Goal: Task Accomplishment & Management: Manage account settings

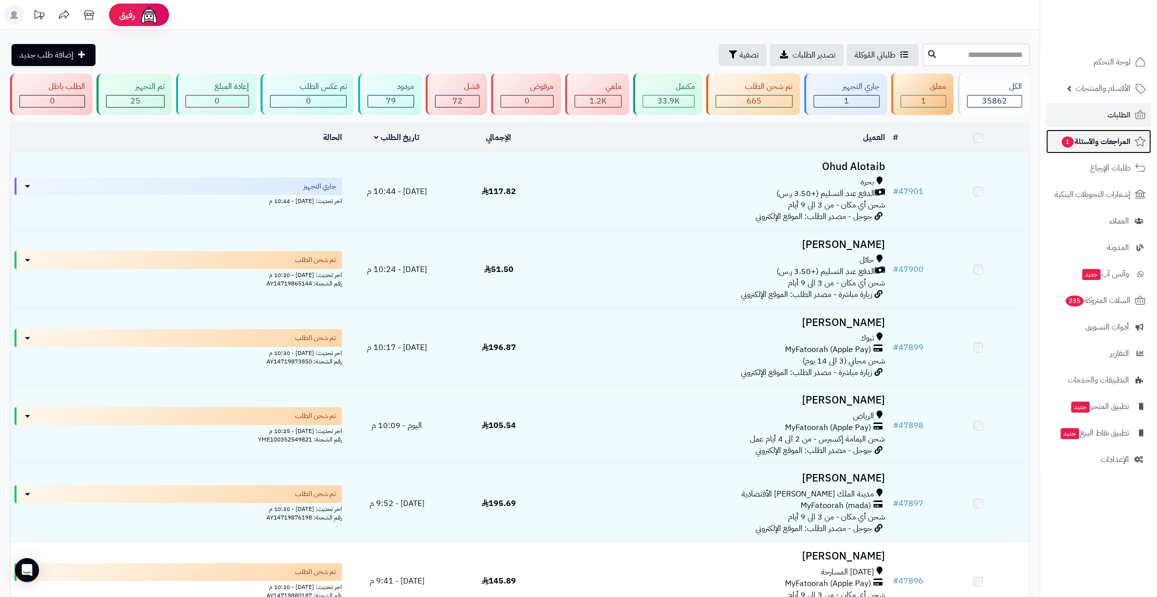
click at [1115, 136] on span "المراجعات والأسئلة 1" at bounding box center [1096, 142] width 70 height 14
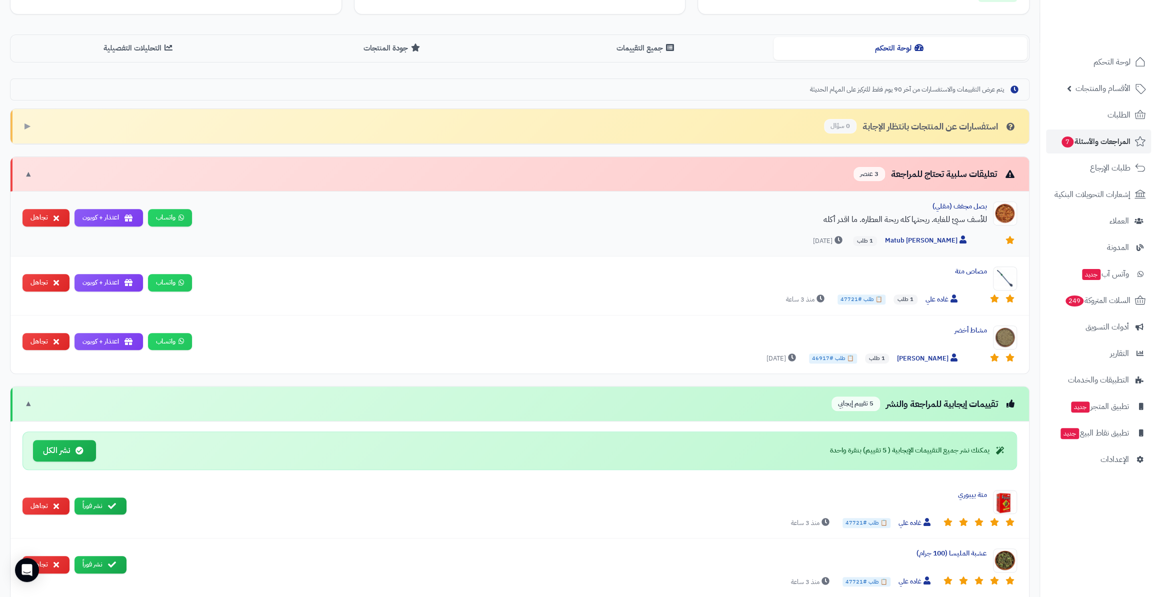
scroll to position [182, 0]
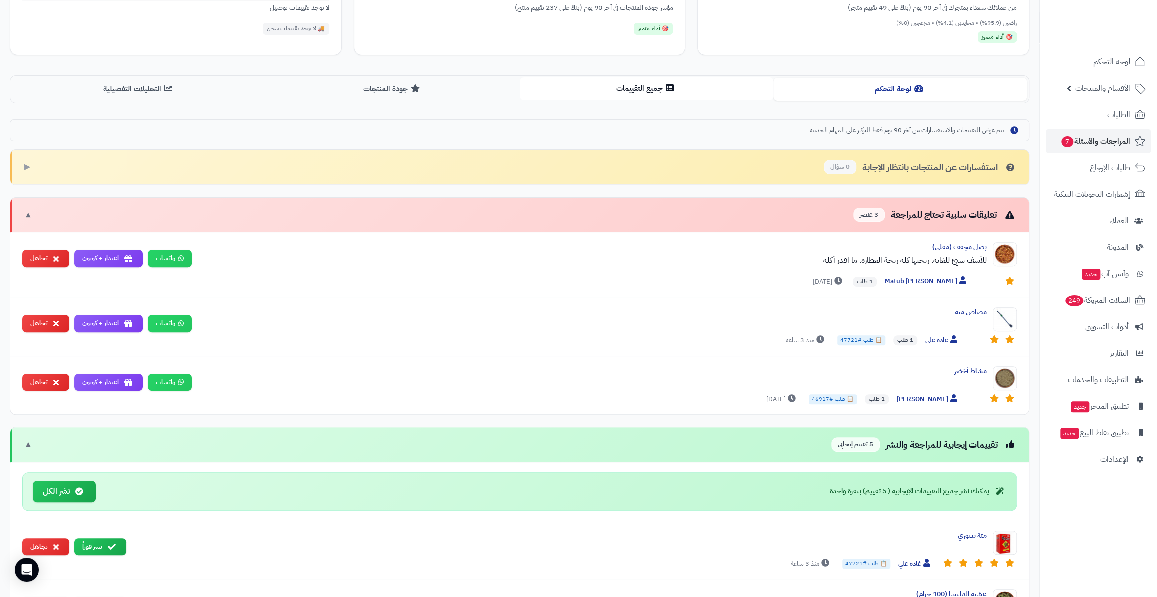
click at [760, 85] on button "جميع التقييمات" at bounding box center [647, 89] width 254 height 23
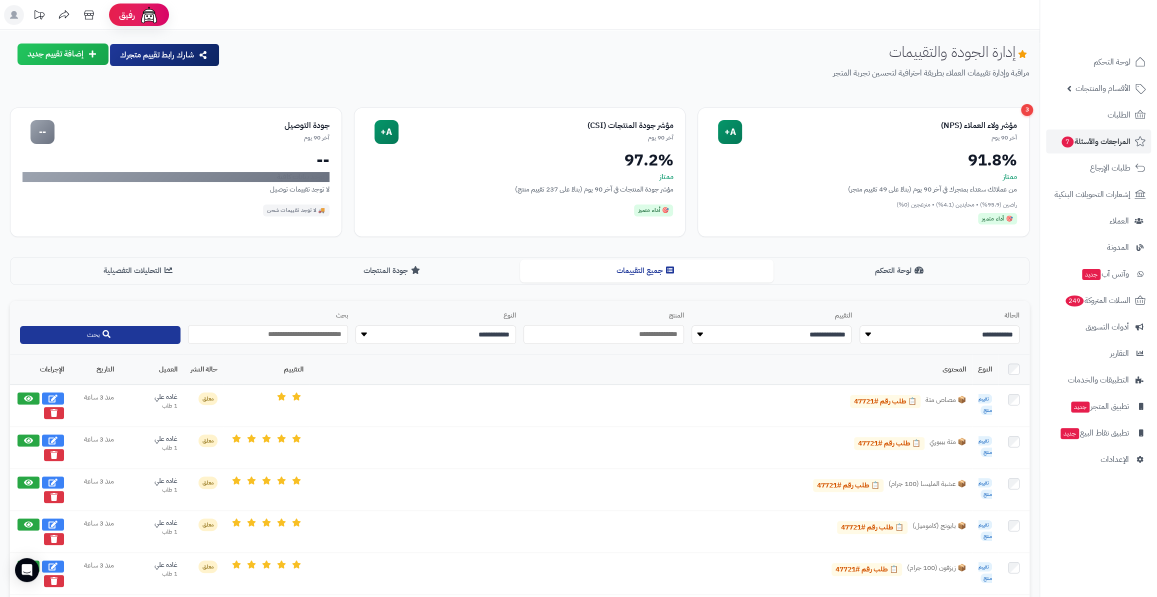
click at [928, 337] on select "**********" at bounding box center [940, 335] width 161 height 19
select select "*******"
click at [860, 326] on select "**********" at bounding box center [940, 335] width 161 height 19
click at [49, 332] on button "بحث" at bounding box center [100, 335] width 161 height 18
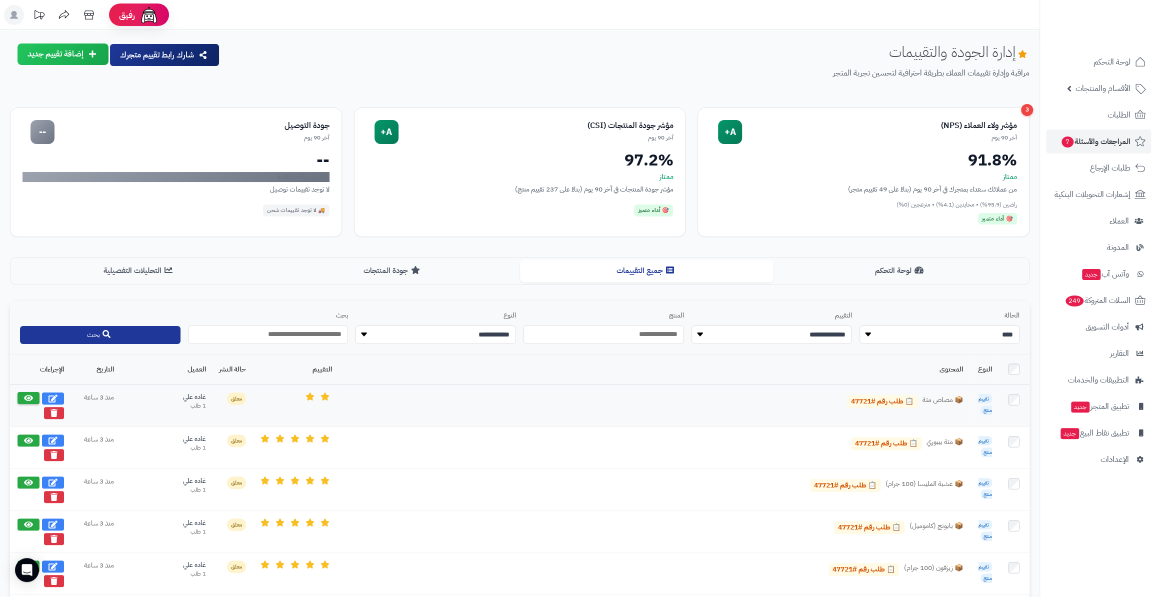
click at [30, 397] on icon at bounding box center [28, 398] width 9 height 8
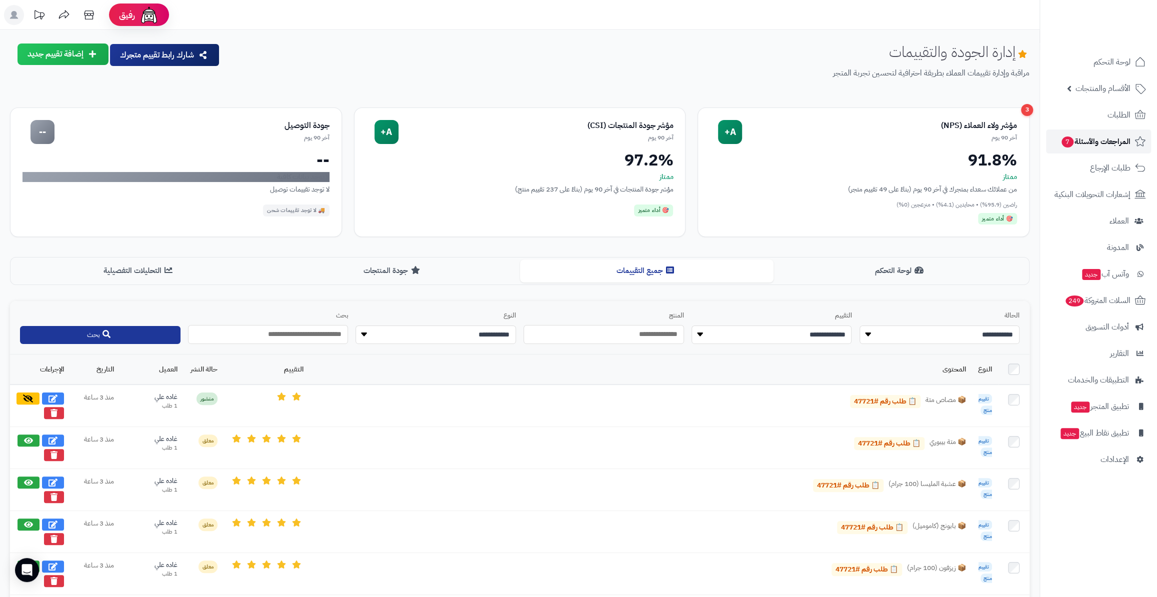
click at [1103, 144] on span "المراجعات والأسئلة 7" at bounding box center [1096, 142] width 70 height 14
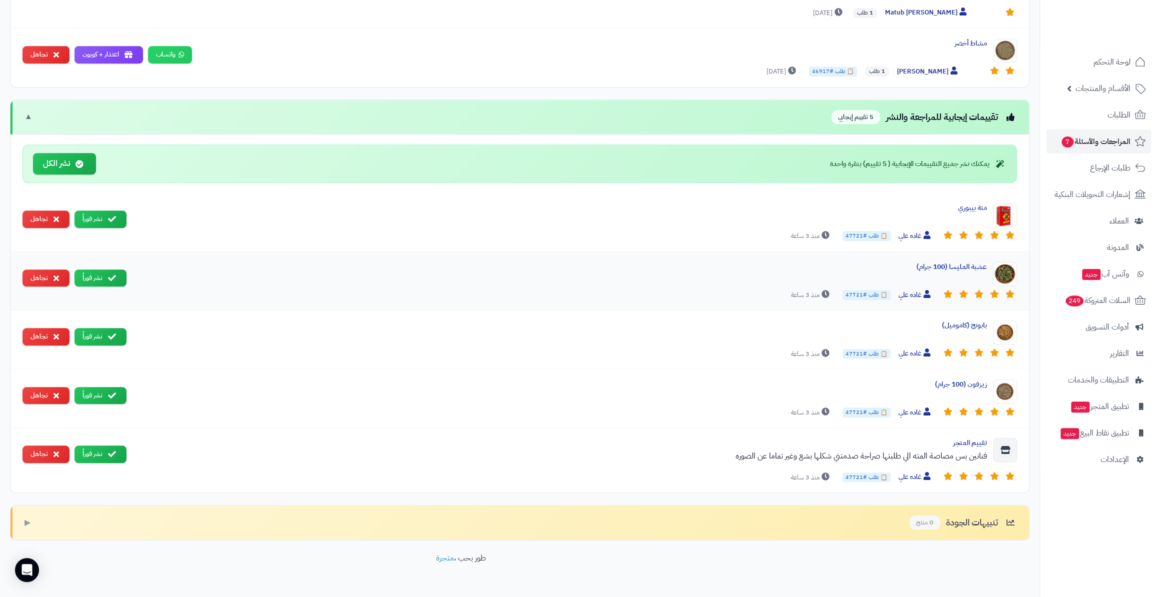
scroll to position [455, 0]
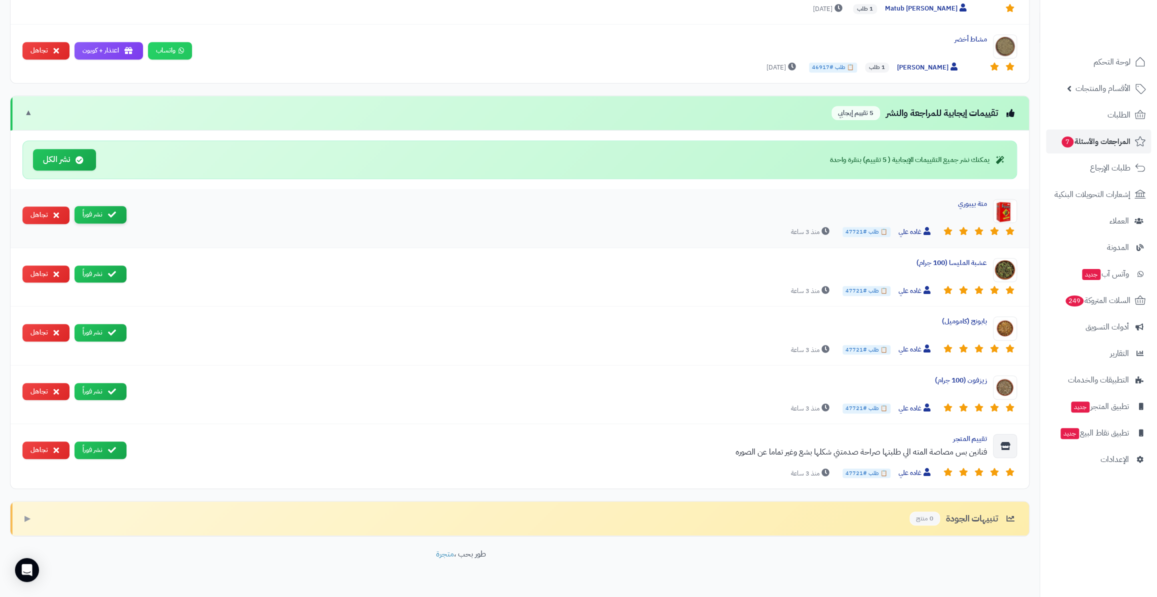
click at [103, 210] on button "نشر فوراً" at bounding box center [101, 215] width 52 height 18
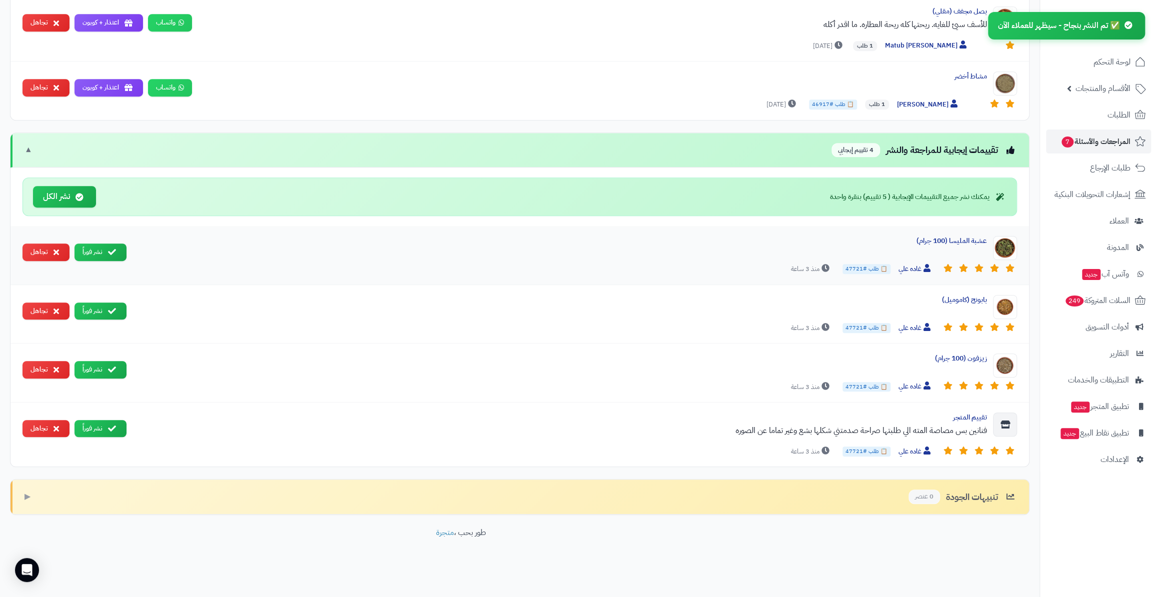
click at [101, 303] on button "نشر فوراً" at bounding box center [101, 312] width 52 height 18
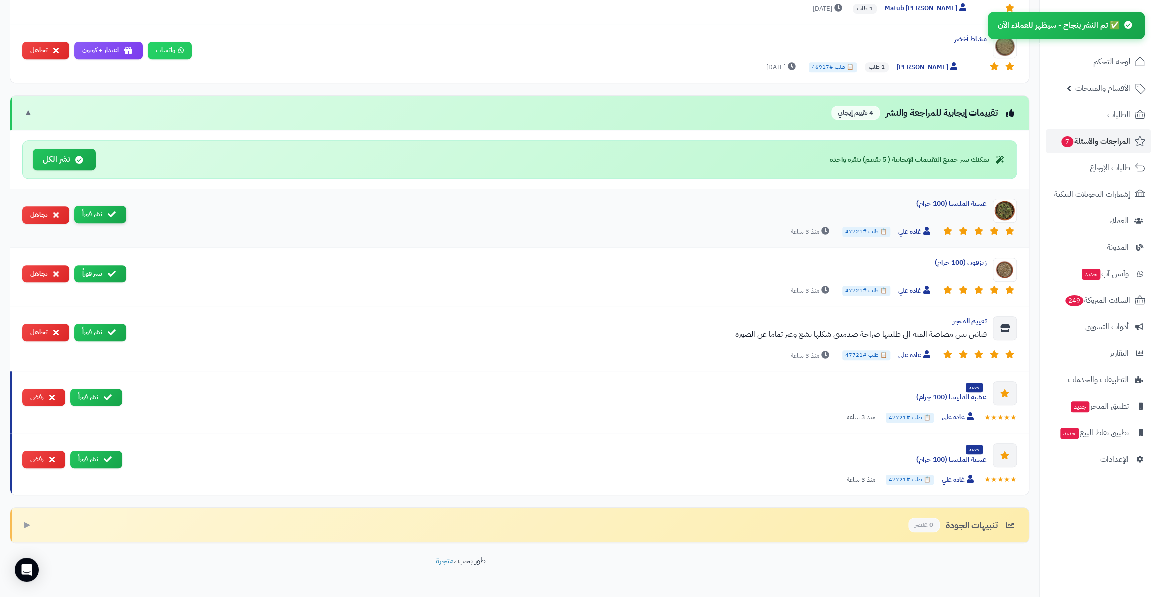
click at [96, 206] on button "نشر فوراً" at bounding box center [101, 215] width 52 height 18
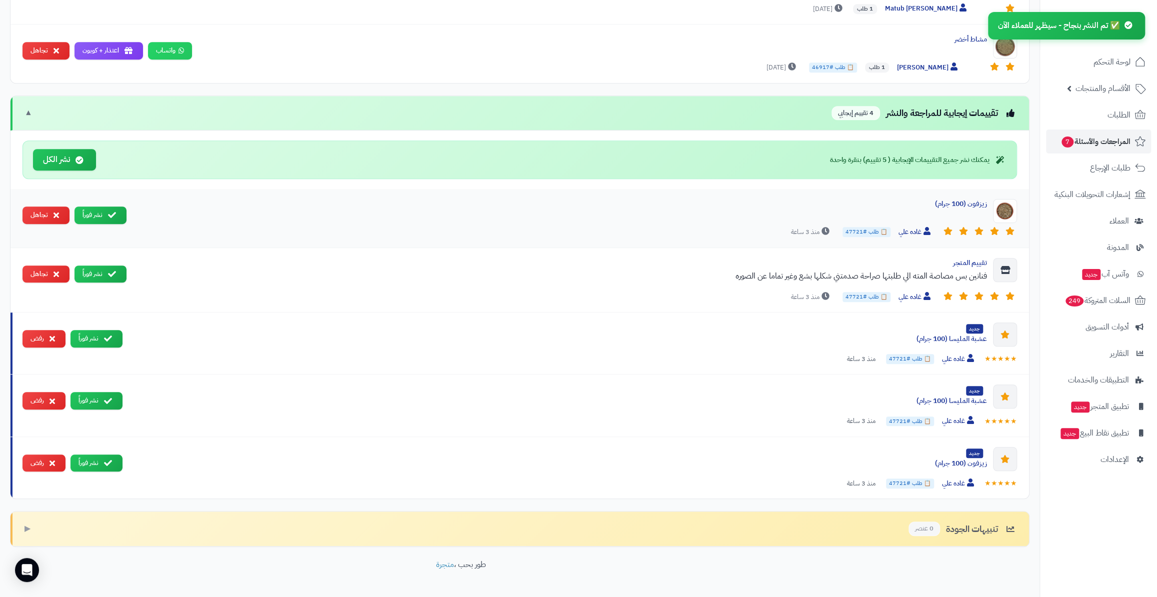
click at [100, 217] on button "نشر فوراً" at bounding box center [101, 216] width 52 height 18
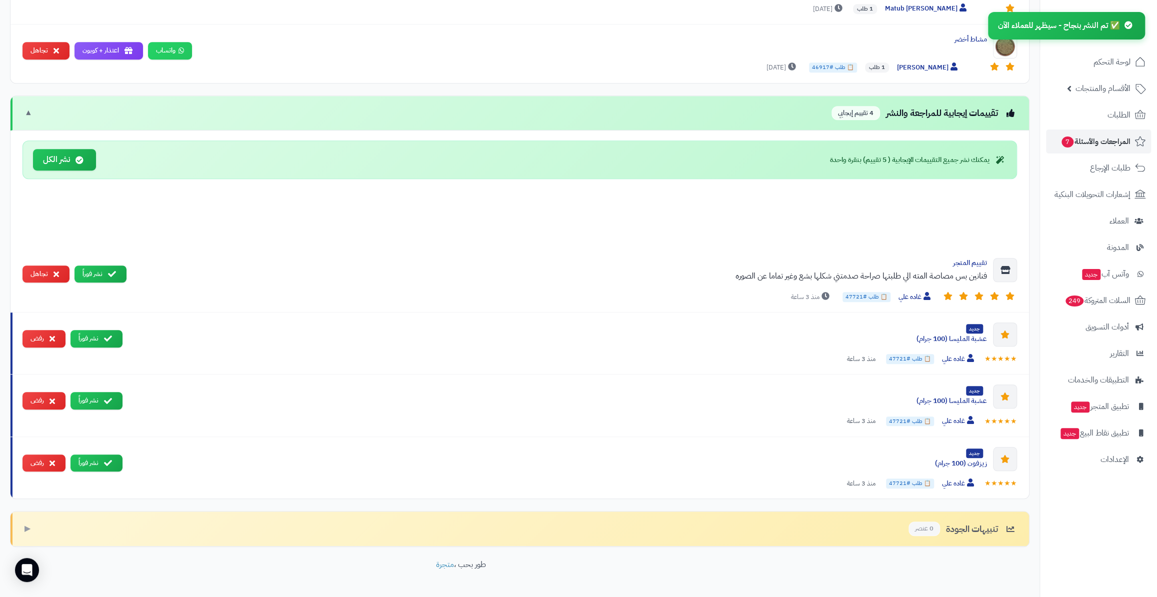
scroll to position [425, 0]
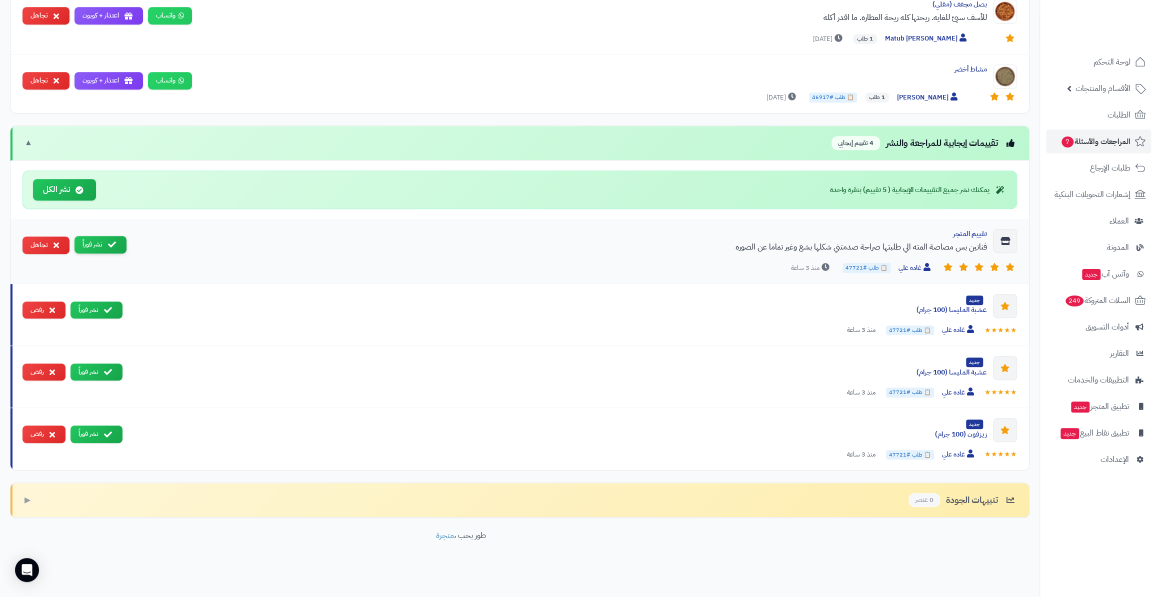
click at [99, 243] on button "نشر فوراً" at bounding box center [101, 245] width 52 height 18
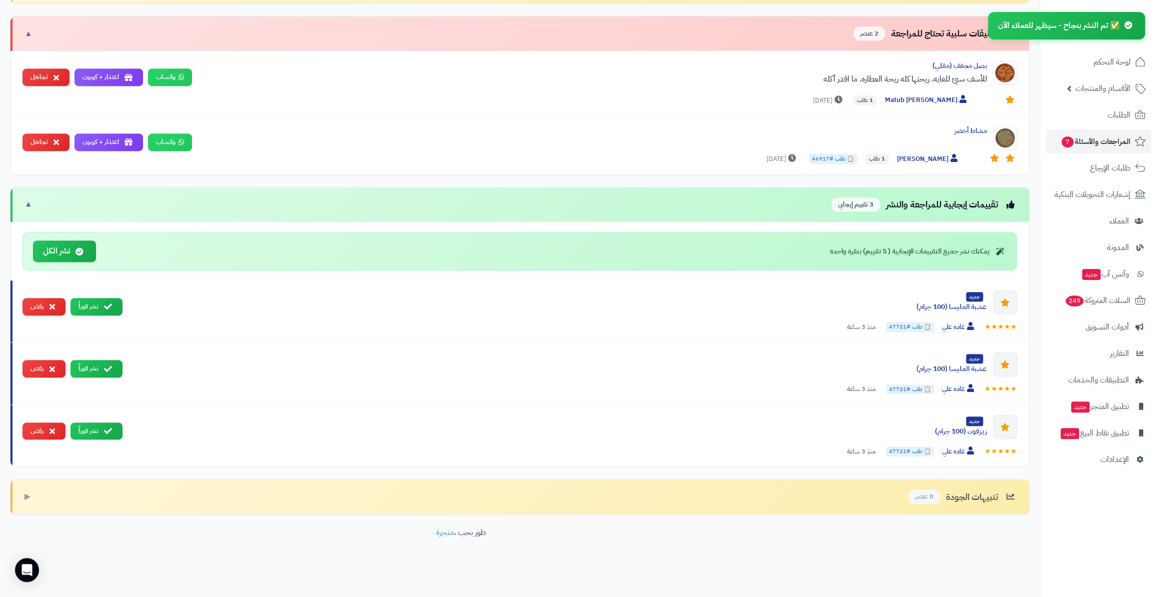
scroll to position [360, 0]
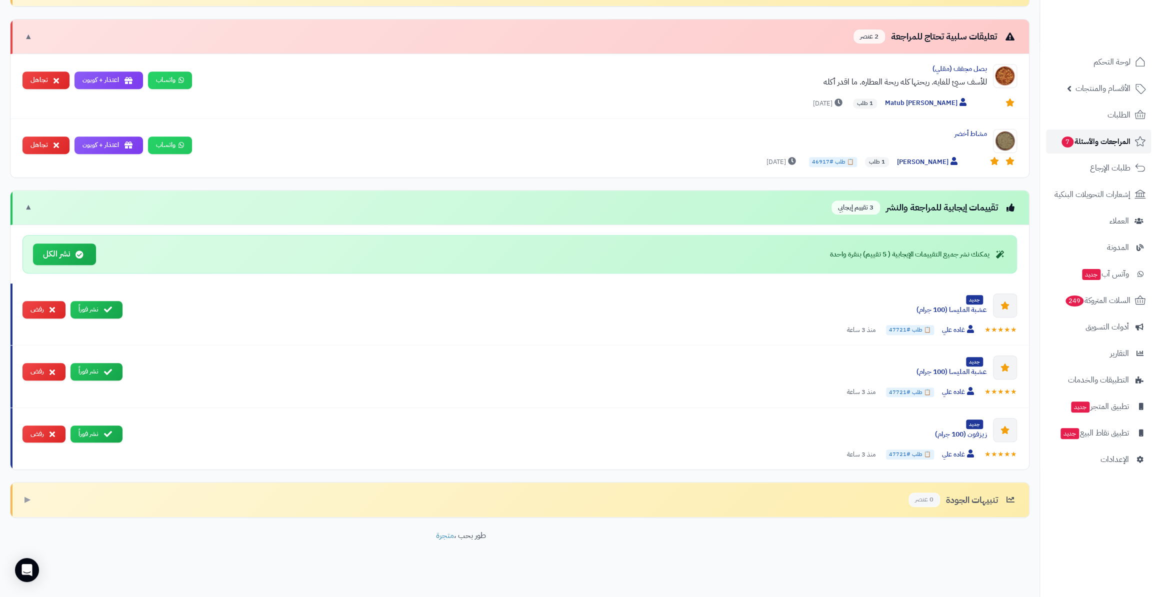
click at [1104, 135] on span "المراجعات والأسئلة 7" at bounding box center [1096, 142] width 70 height 14
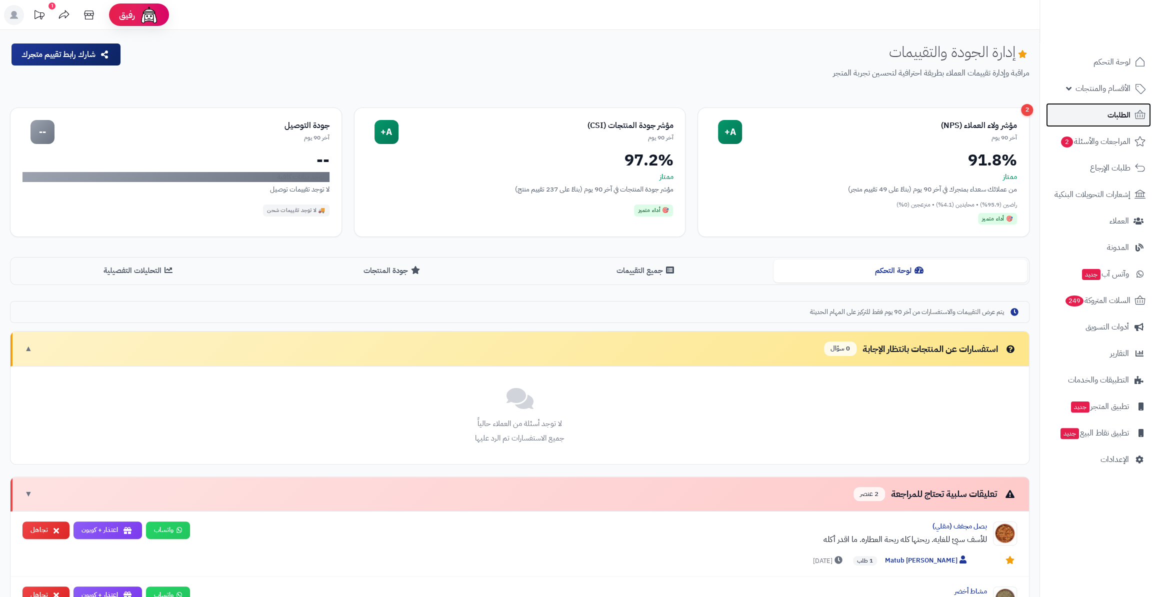
click at [1108, 122] on span "الطلبات" at bounding box center [1119, 115] width 23 height 14
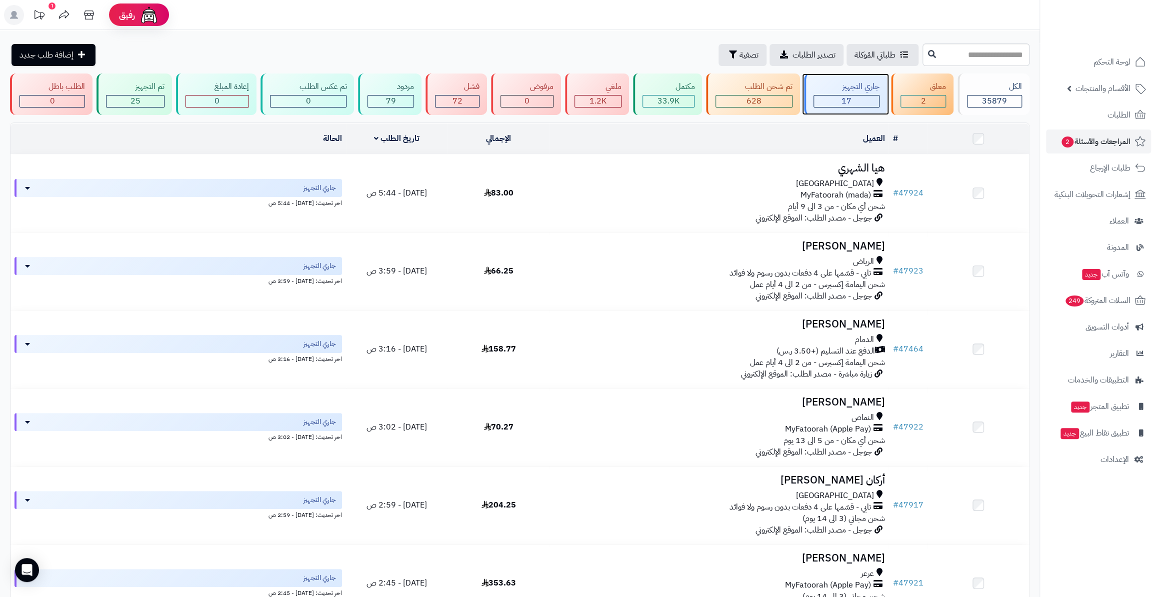
click at [849, 103] on span "17" at bounding box center [847, 101] width 10 height 12
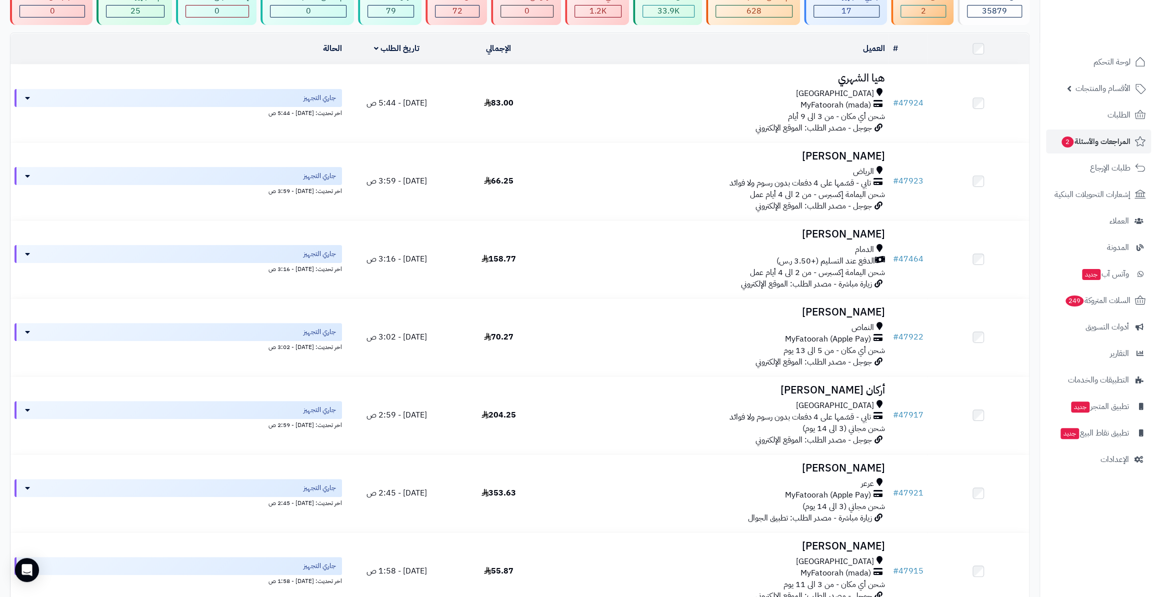
scroll to position [69, 0]
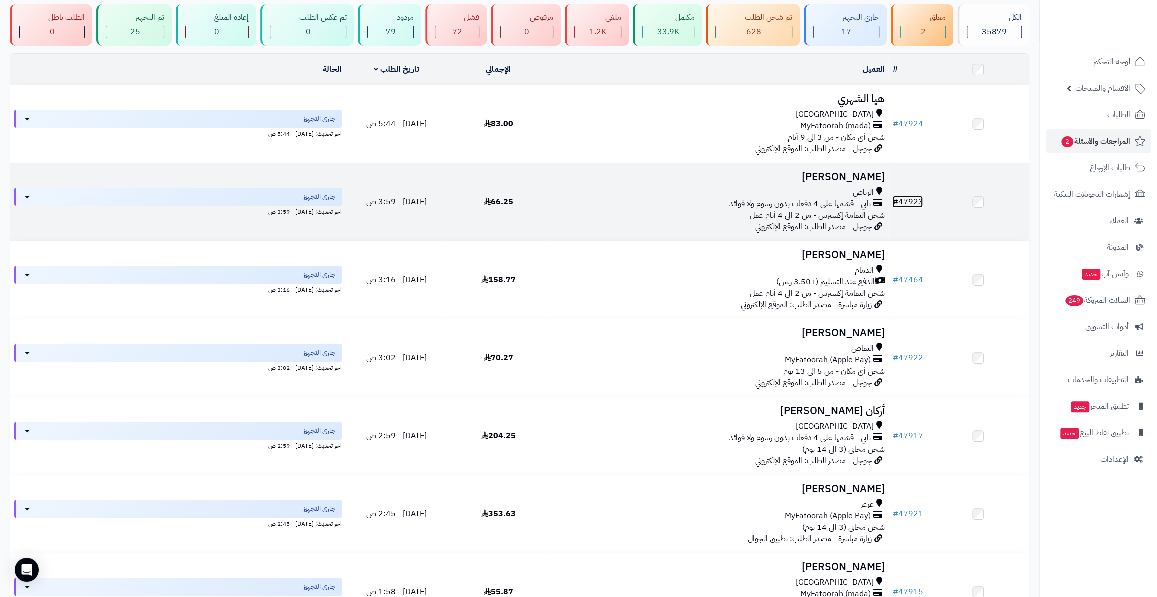
click at [907, 199] on link "# 47923" at bounding box center [908, 202] width 31 height 12
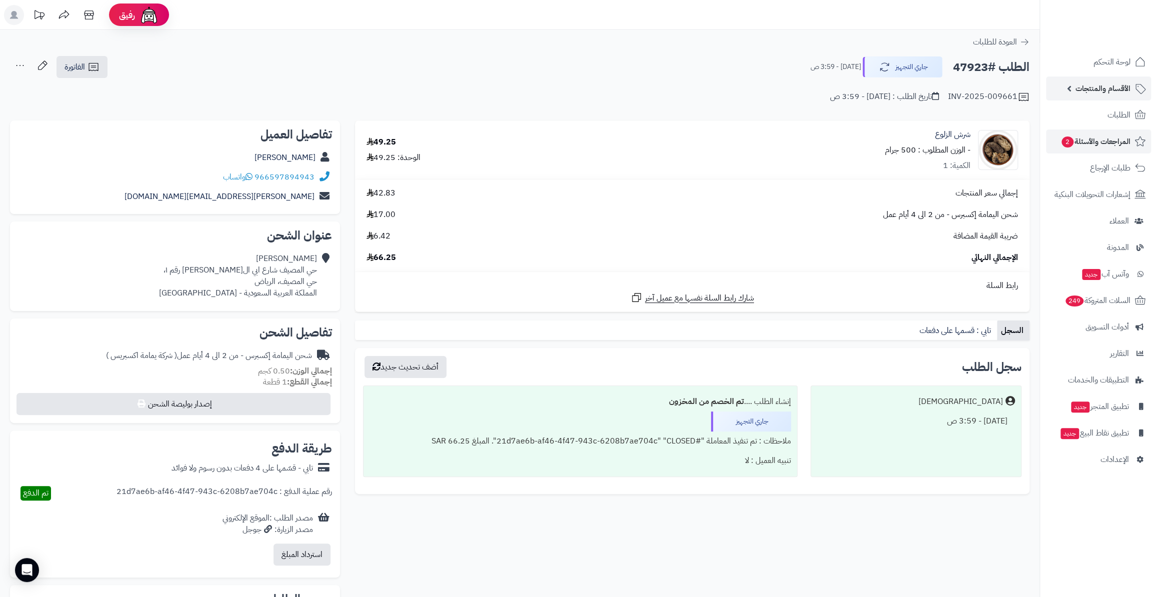
click at [1099, 86] on span "الأقسام والمنتجات" at bounding box center [1103, 89] width 55 height 14
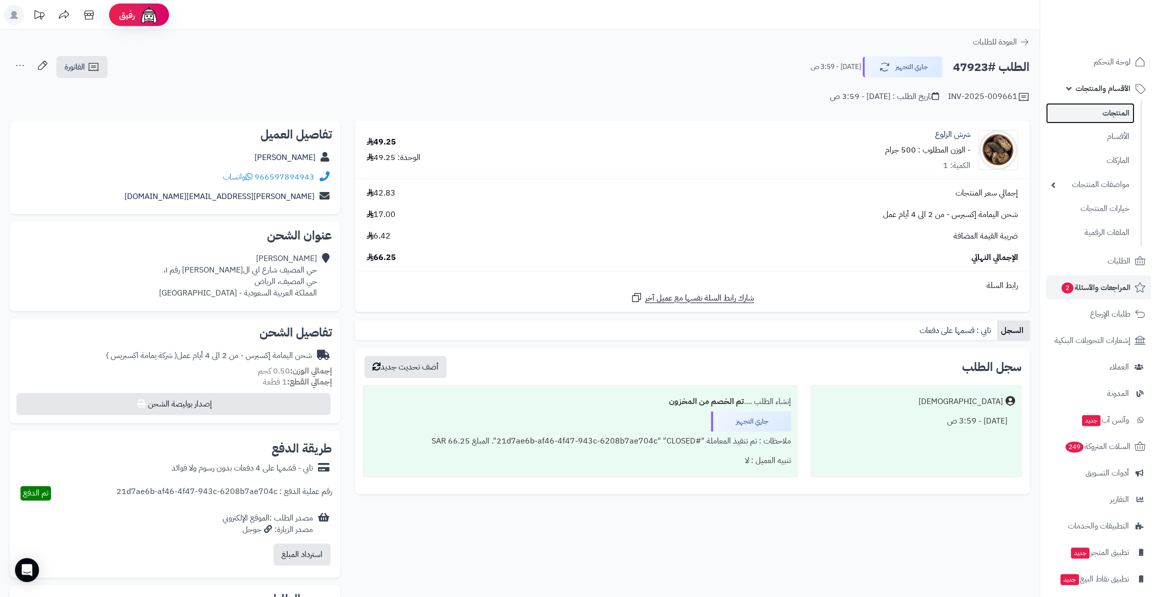
click at [1110, 112] on link "المنتجات" at bounding box center [1090, 113] width 89 height 21
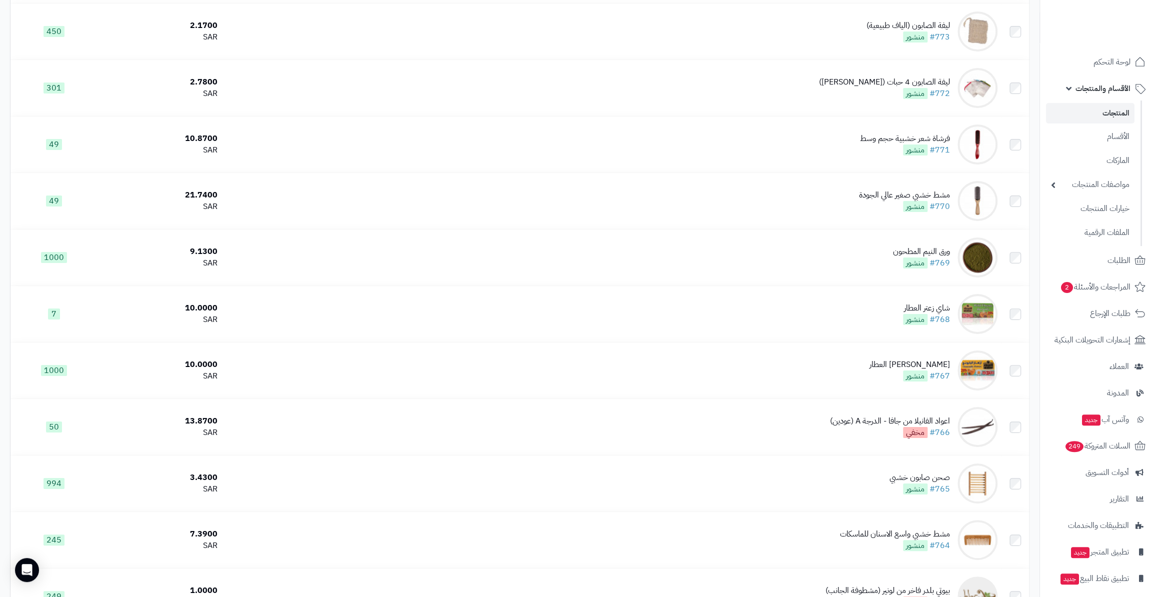
scroll to position [3108, 0]
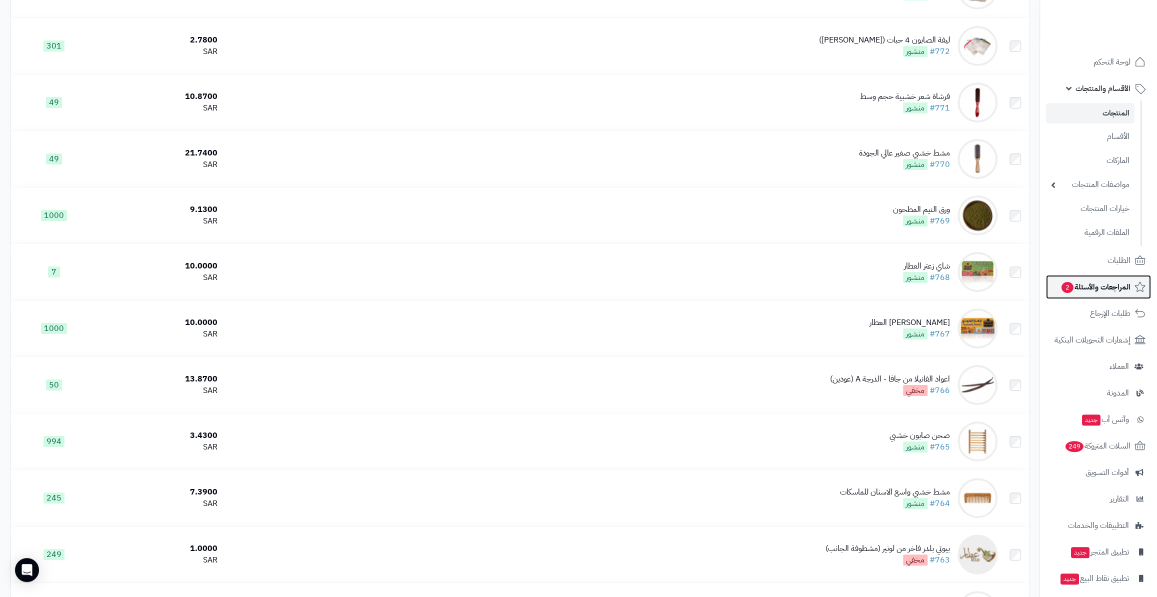
click at [1104, 292] on span "المراجعات والأسئلة 2" at bounding box center [1096, 287] width 70 height 14
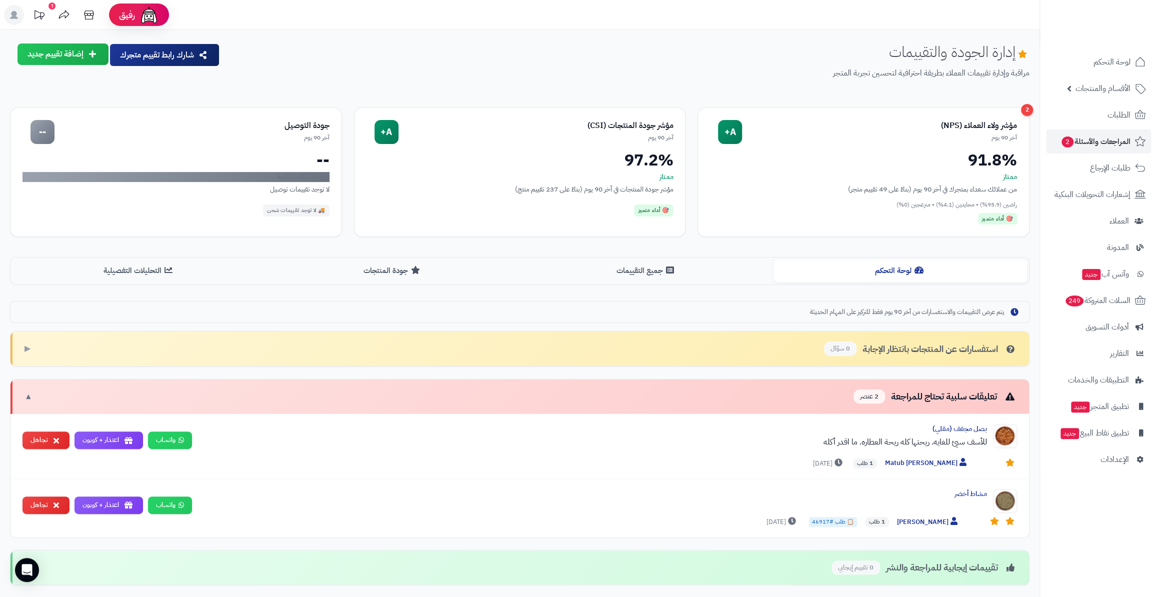
click at [35, 22] on icon at bounding box center [39, 15] width 20 height 20
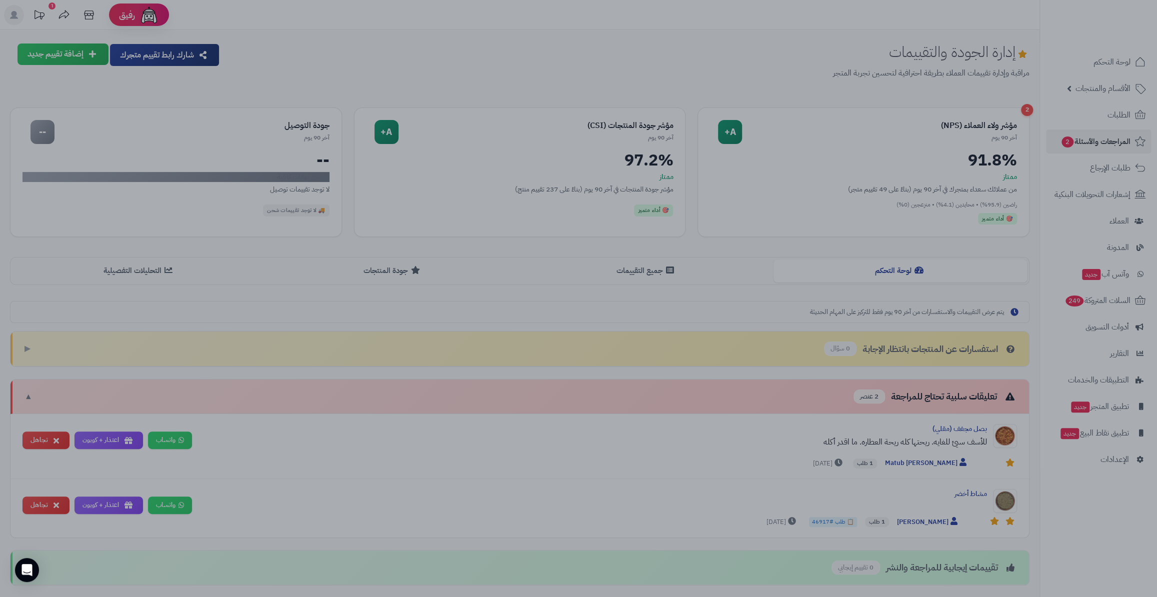
click at [864, 146] on div at bounding box center [578, 298] width 1157 height 597
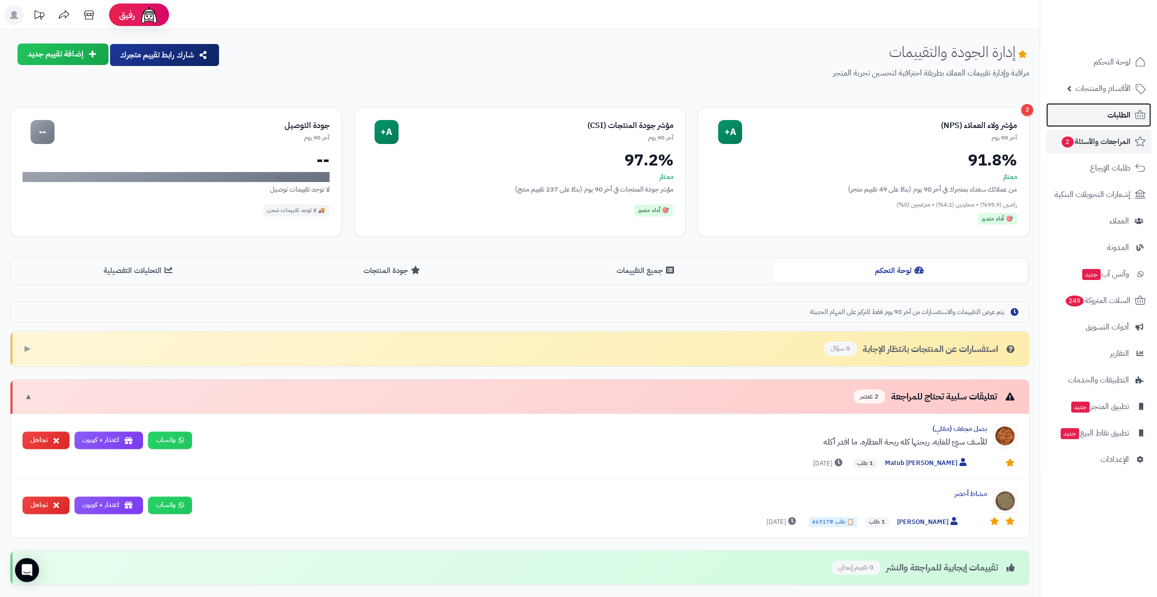
click at [1103, 124] on link "الطلبات" at bounding box center [1098, 115] width 105 height 24
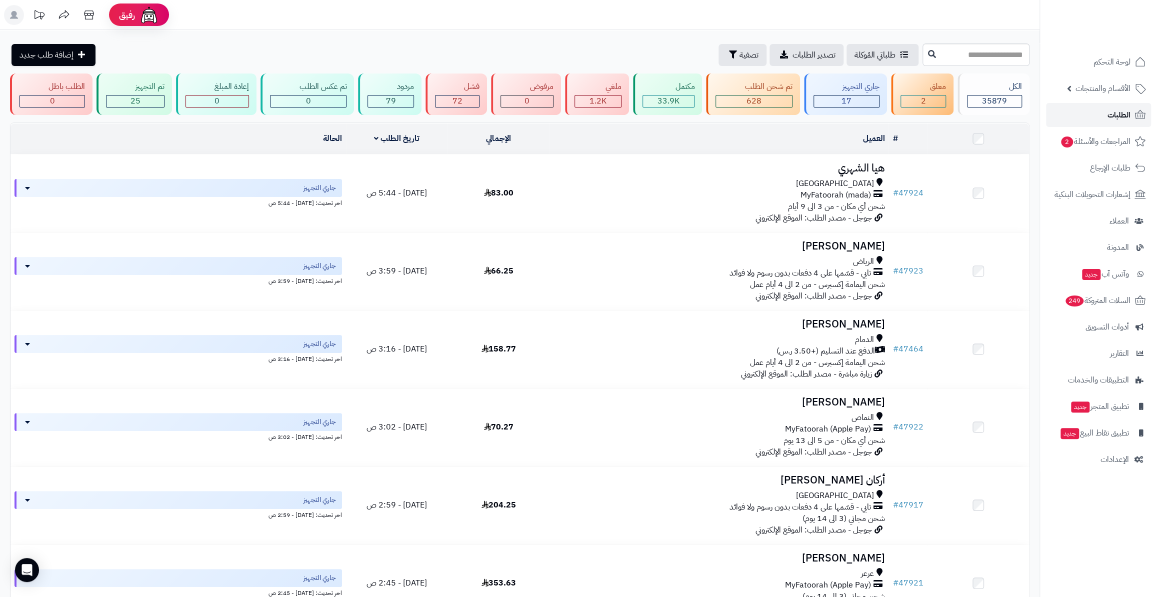
click at [1100, 117] on link "الطلبات" at bounding box center [1098, 115] width 105 height 24
click at [917, 99] on div "2" at bounding box center [923, 102] width 44 height 12
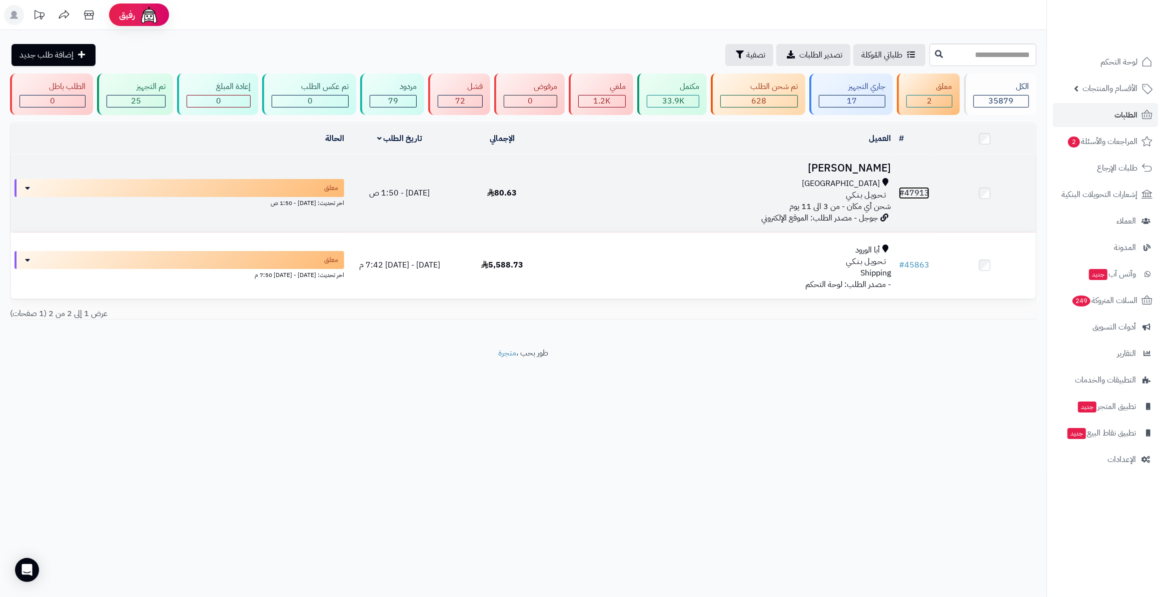
click at [917, 189] on link "# 47913" at bounding box center [914, 193] width 31 height 12
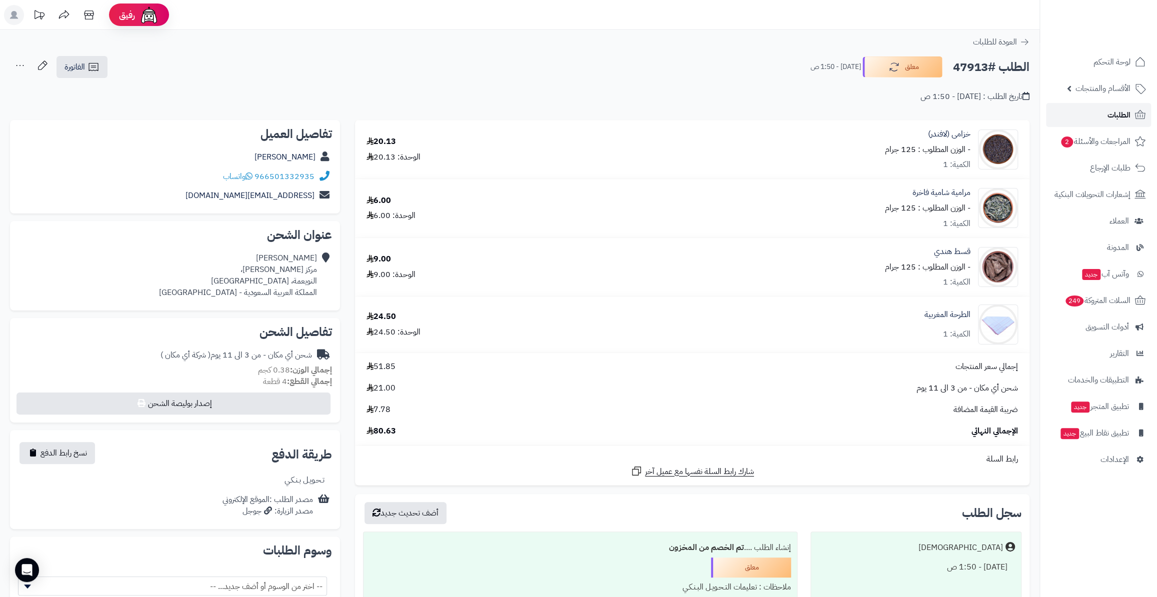
click at [1121, 110] on span "الطلبات" at bounding box center [1119, 115] width 23 height 14
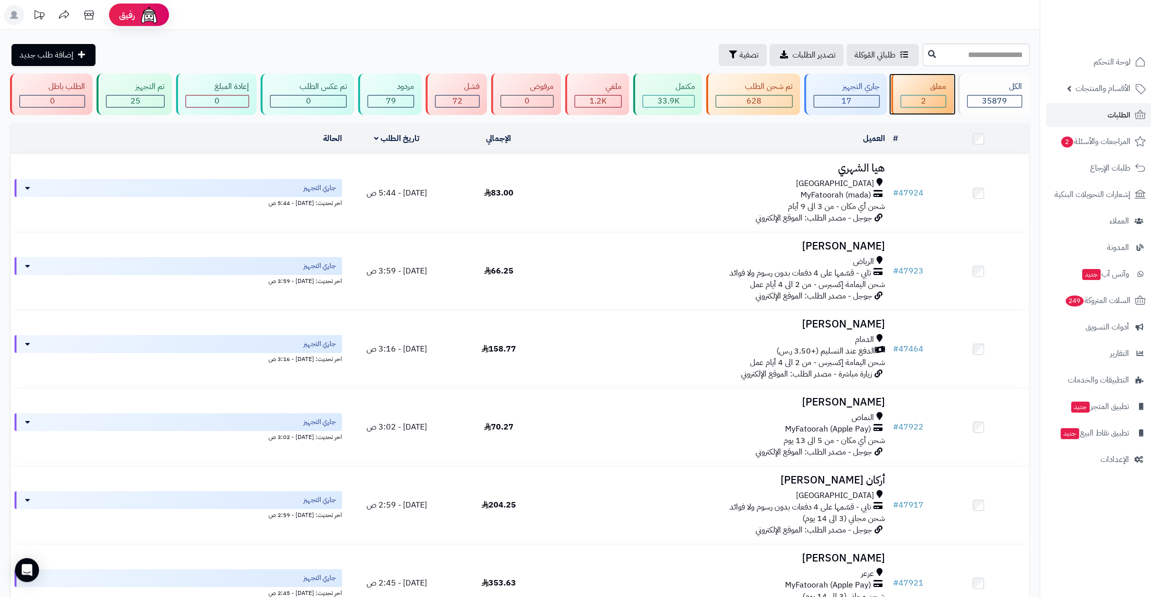
click at [910, 101] on div "2" at bounding box center [923, 102] width 44 height 12
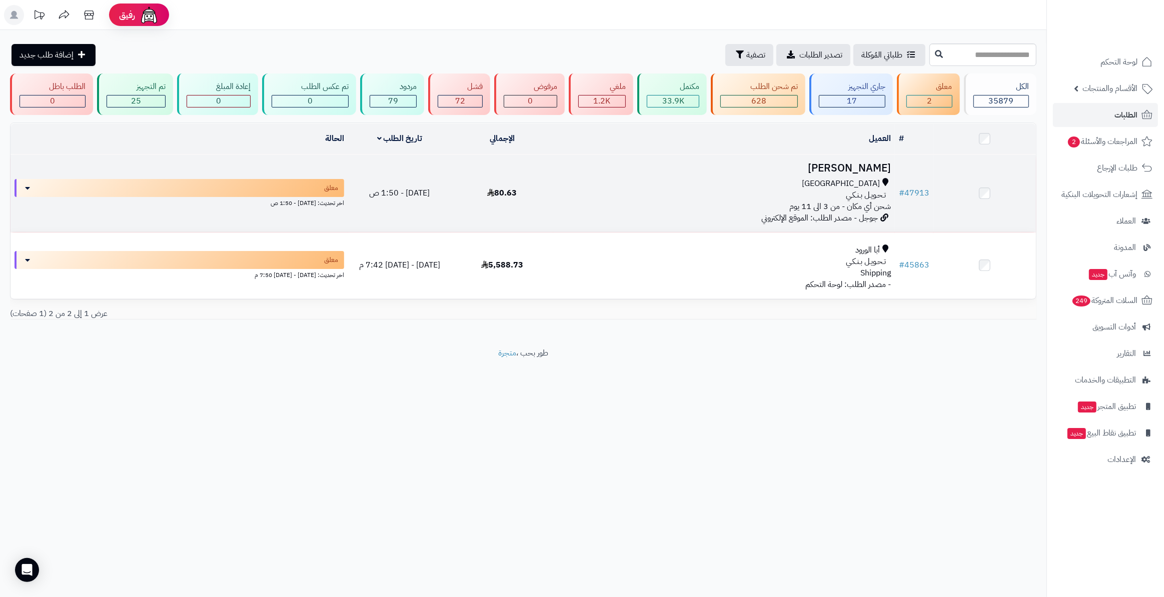
click at [934, 199] on td at bounding box center [984, 194] width 103 height 78
drag, startPoint x: 934, startPoint y: 199, endPoint x: 915, endPoint y: 191, distance: 20.9
click at [921, 195] on tr "# 47913 العنود الدوسري وادي الدواسر تـحـويـل بـنـكـي شحن أي مكان - من 3 الى 11 …" at bounding box center [523, 194] width 1025 height 78
click at [915, 190] on link "# 47913" at bounding box center [914, 193] width 31 height 12
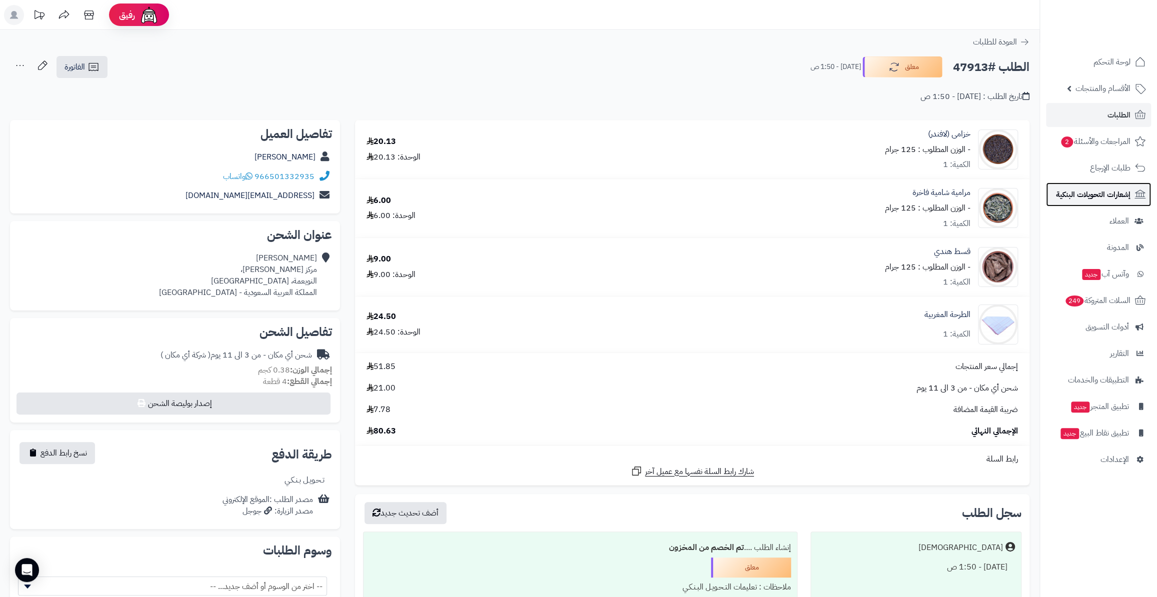
click at [1105, 198] on span "إشعارات التحويلات البنكية" at bounding box center [1093, 195] width 75 height 14
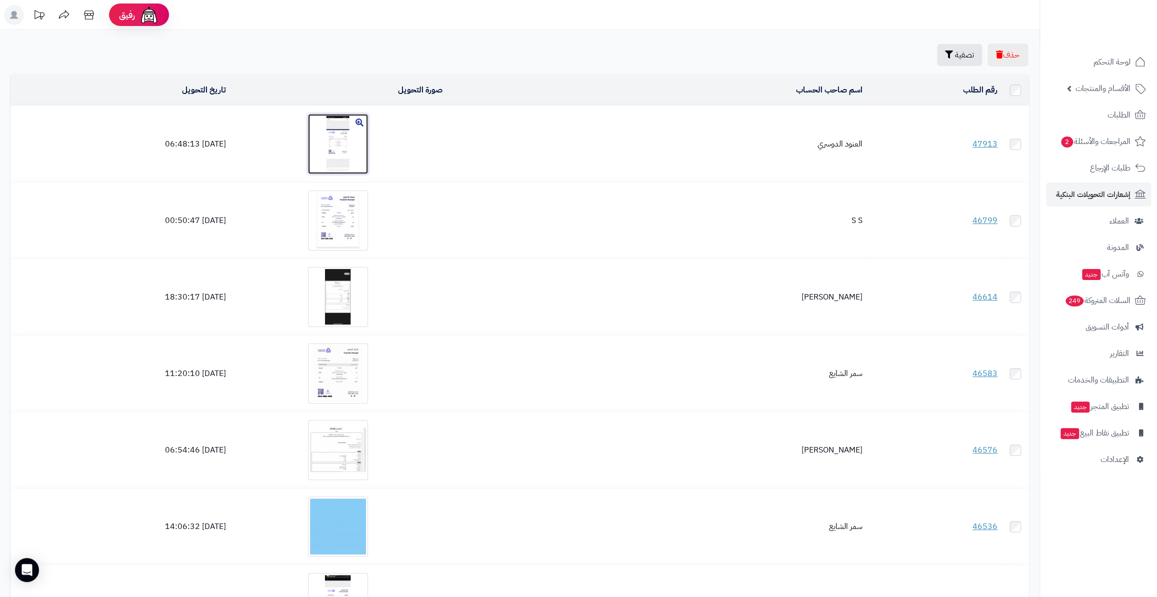
click at [368, 128] on img at bounding box center [338, 144] width 60 height 60
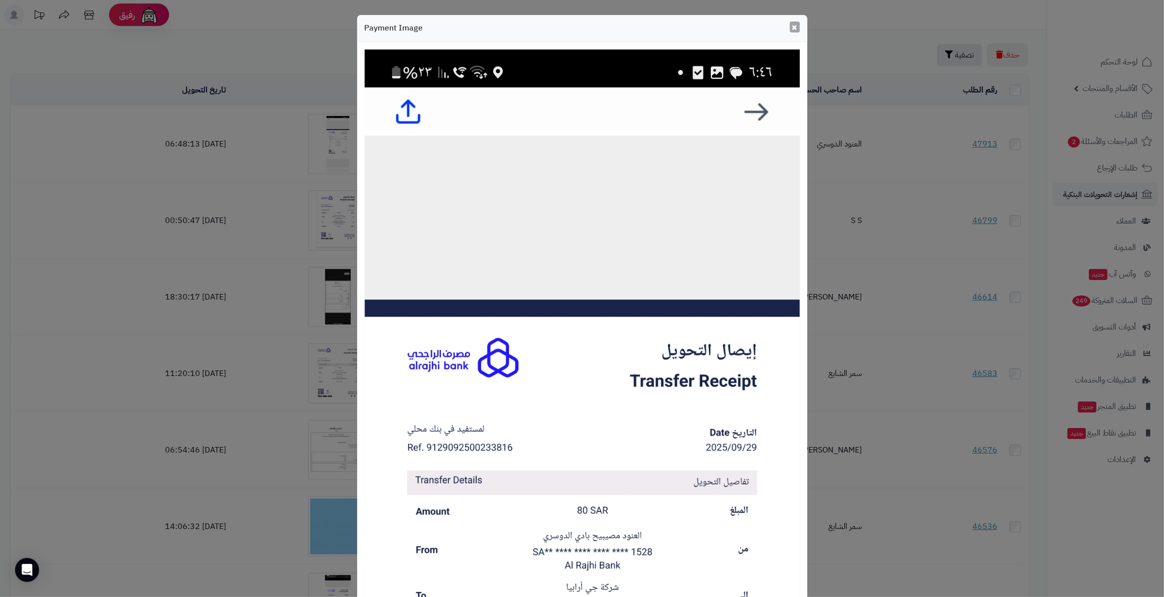
click at [796, 30] on span "×" at bounding box center [795, 27] width 6 height 15
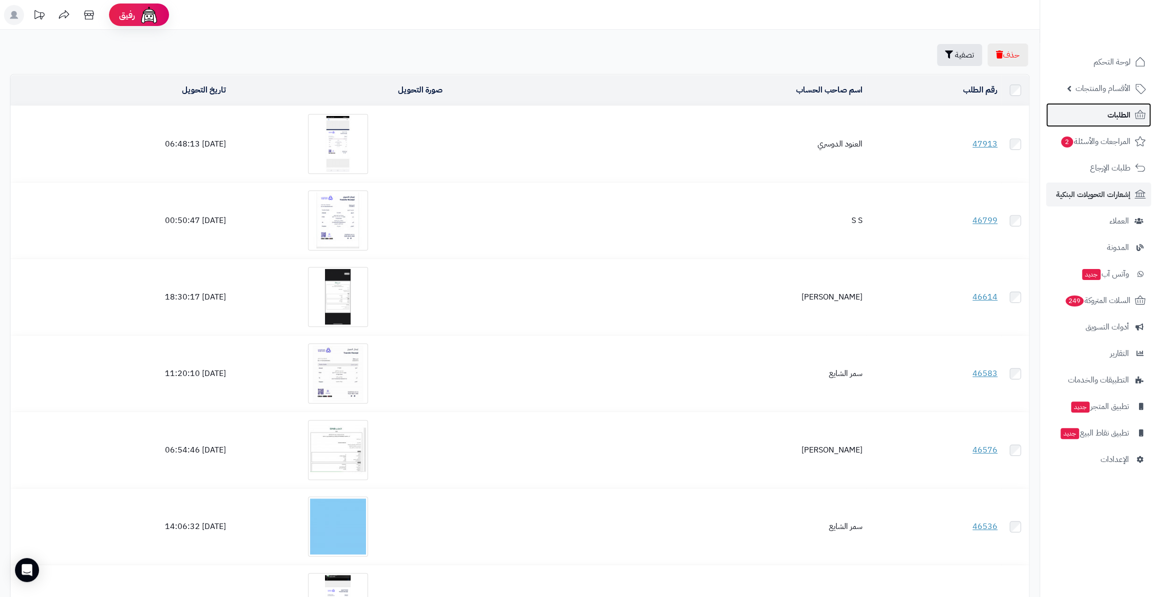
click at [1098, 118] on link "الطلبات" at bounding box center [1098, 115] width 105 height 24
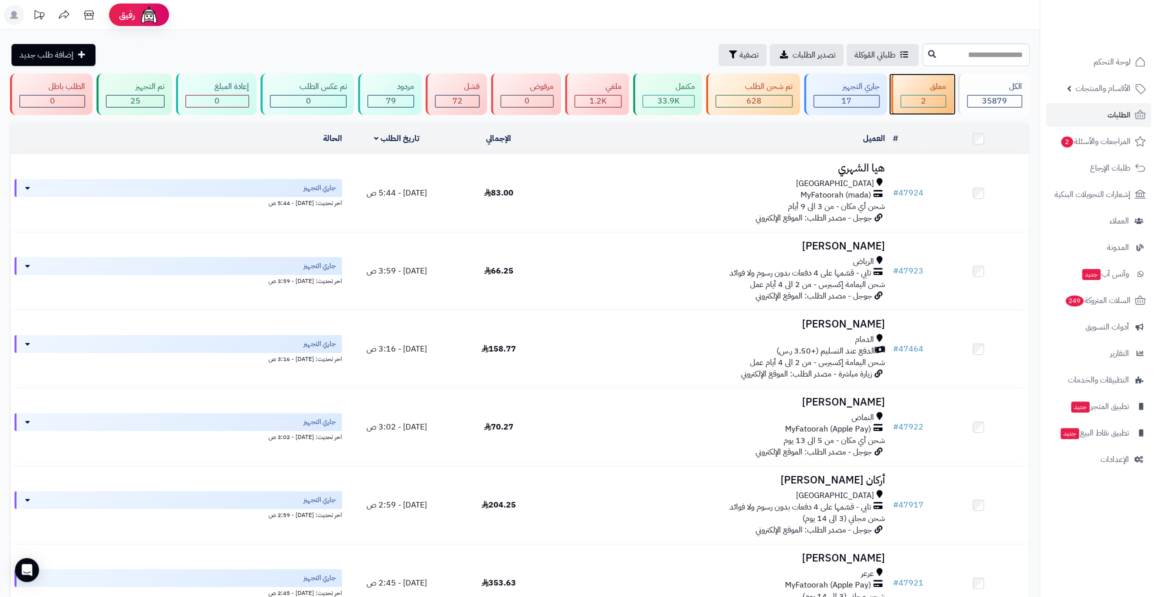
click at [896, 93] on div "معلق 2" at bounding box center [922, 95] width 62 height 42
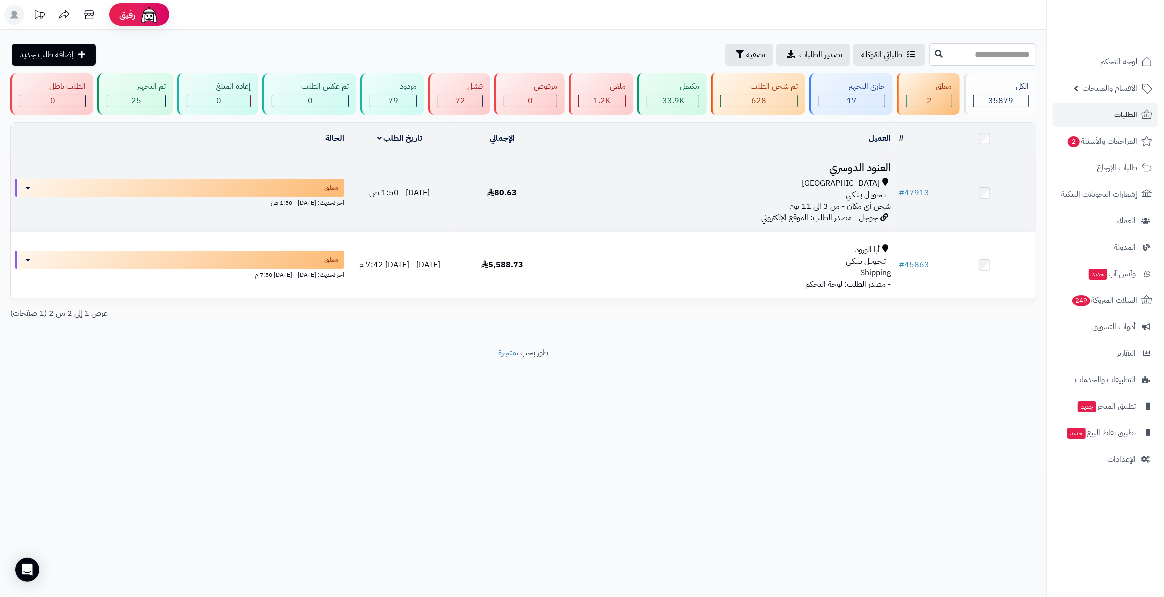
click at [881, 169] on h3 "العنود الدوسري" at bounding box center [724, 169] width 334 height 12
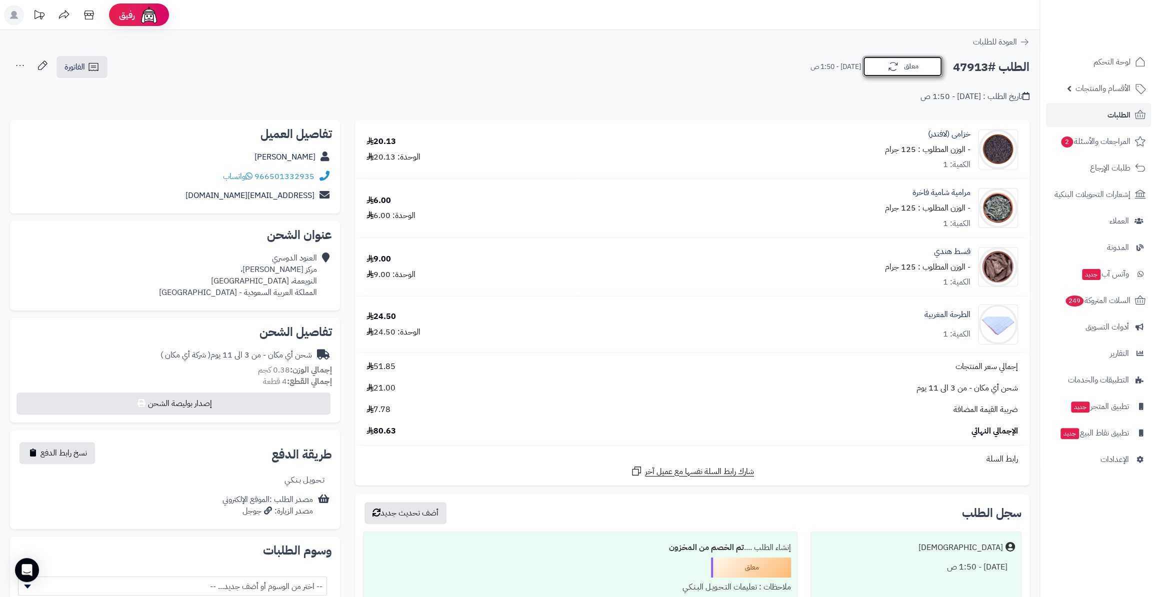
click at [874, 70] on button "معلق" at bounding box center [903, 66] width 80 height 21
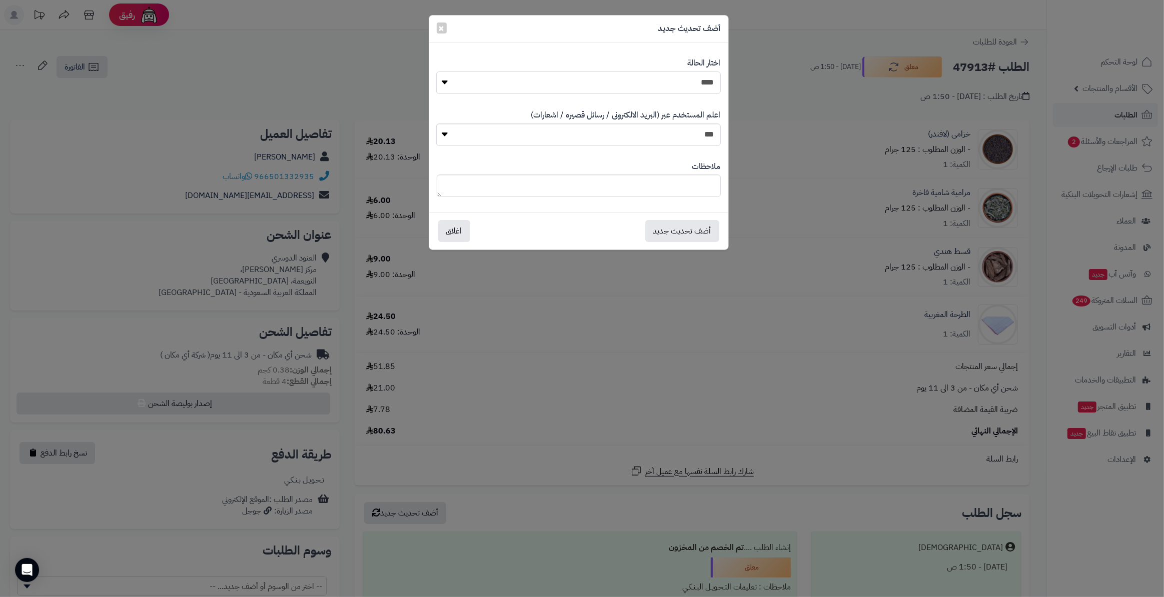
click at [698, 75] on select "**********" at bounding box center [578, 83] width 284 height 23
select select "*"
click at [436, 72] on select "**********" at bounding box center [578, 83] width 284 height 23
click at [683, 155] on div "ملاحظات" at bounding box center [579, 180] width 284 height 52
click at [684, 221] on div "أضف تحديث جديد اغلاق" at bounding box center [578, 231] width 299 height 38
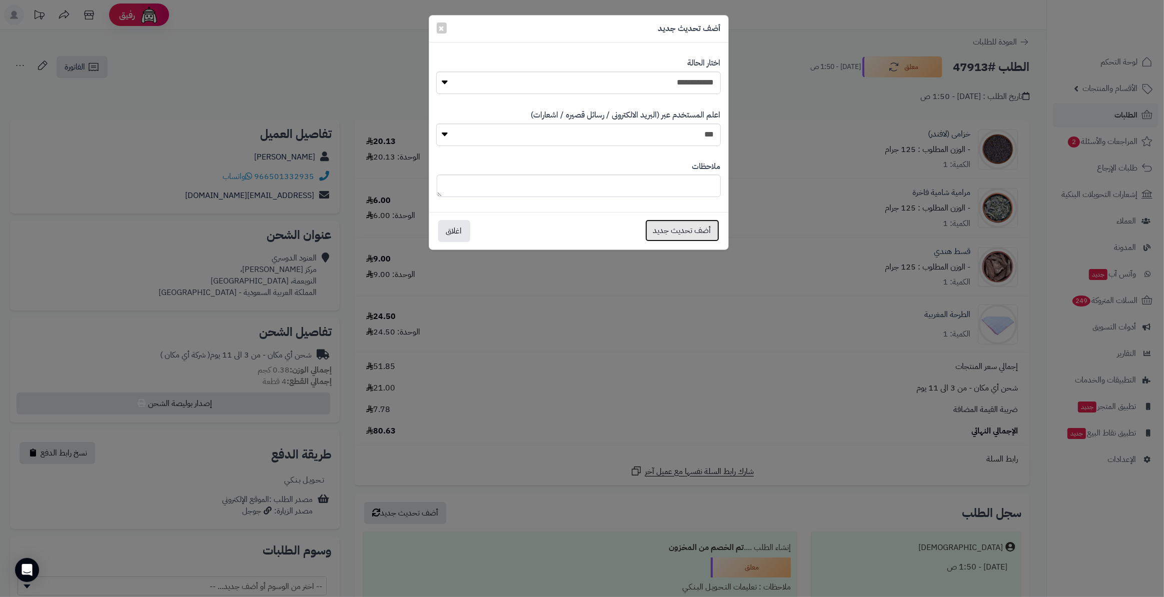
click at [686, 229] on button "أضف تحديث جديد" at bounding box center [682, 231] width 74 height 22
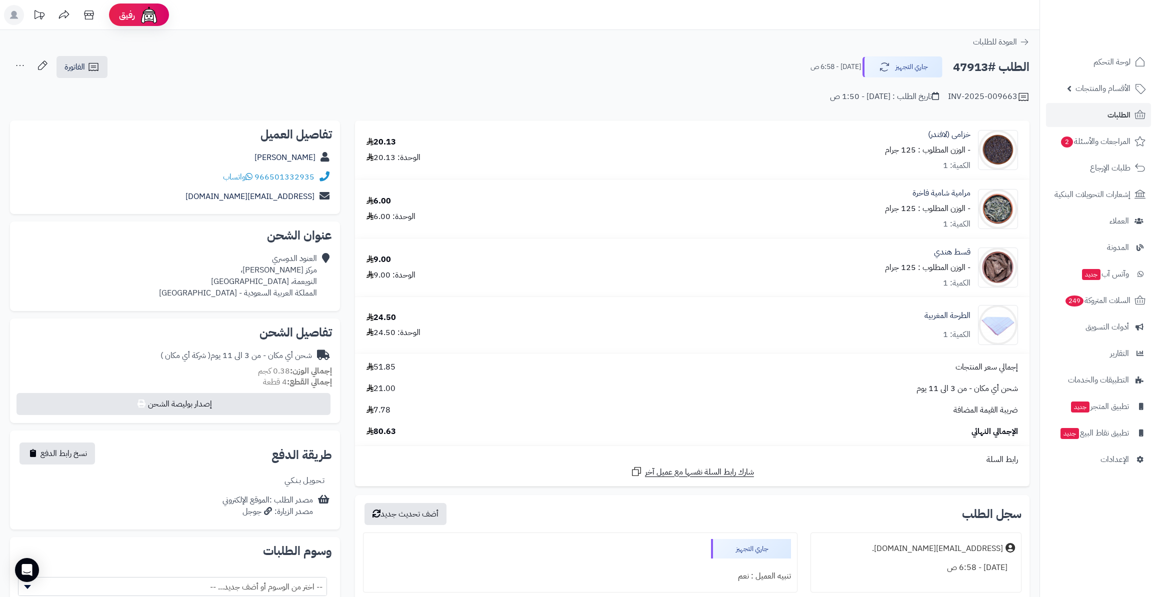
click at [1098, 115] on link "الطلبات" at bounding box center [1098, 115] width 105 height 24
